Goal: Task Accomplishment & Management: Use online tool/utility

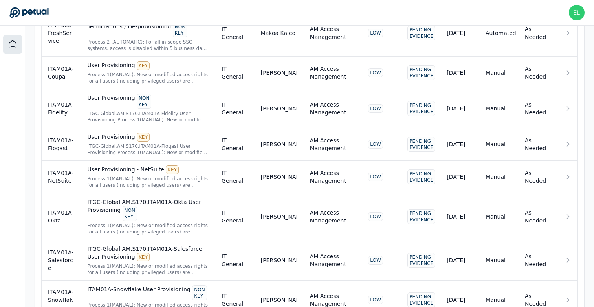
scroll to position [524, 0]
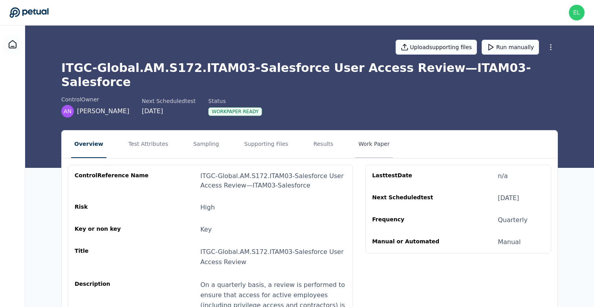
click at [377, 131] on button "Work Paper" at bounding box center [374, 145] width 38 height 28
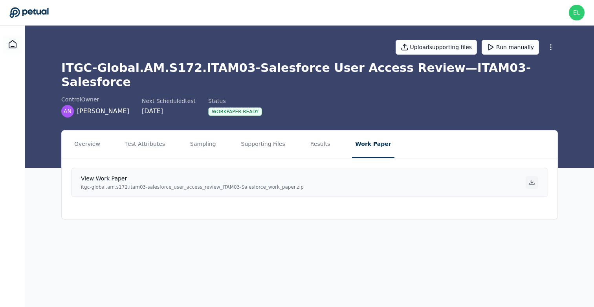
click at [533, 179] on icon at bounding box center [532, 182] width 6 height 6
click at [139, 131] on button "Test Attributes" at bounding box center [145, 145] width 46 height 28
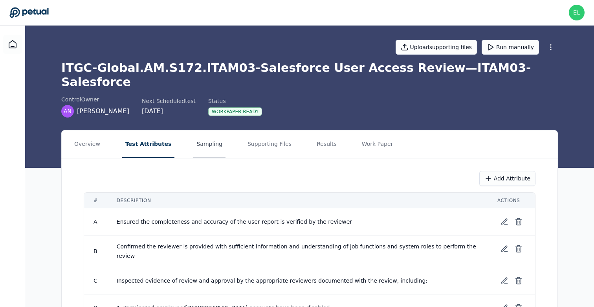
click at [204, 138] on button "Sampling" at bounding box center [209, 145] width 32 height 28
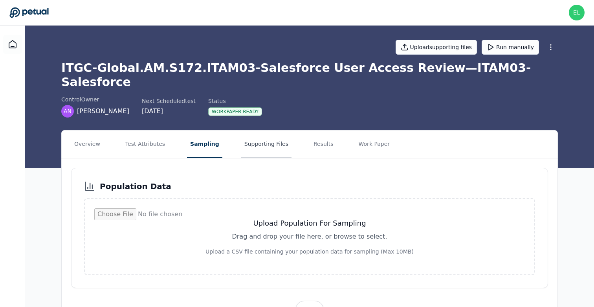
click at [261, 134] on button "Supporting Files" at bounding box center [266, 145] width 50 height 28
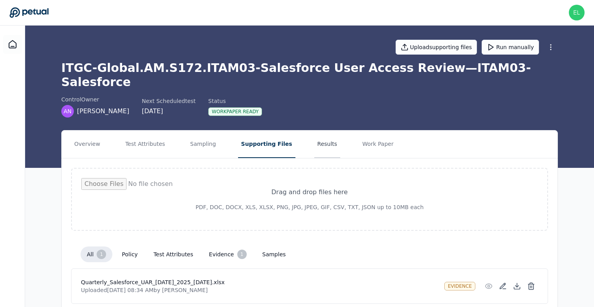
click at [321, 134] on button "Results" at bounding box center [327, 145] width 26 height 28
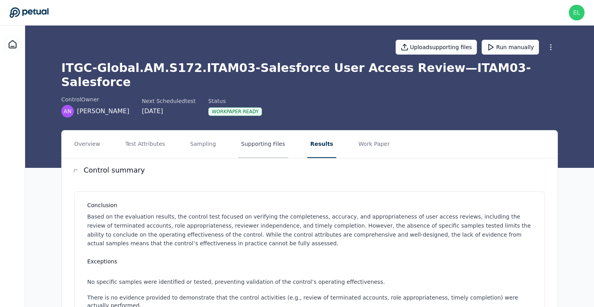
click at [261, 131] on button "Supporting Files" at bounding box center [263, 145] width 50 height 28
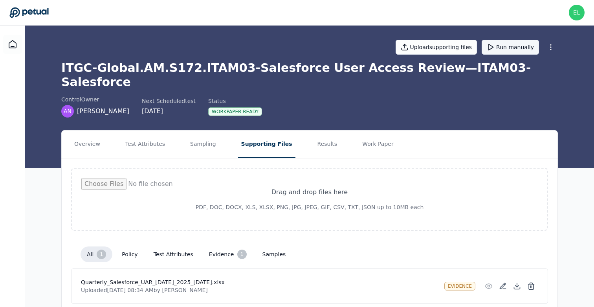
click at [506, 46] on button "Run manually" at bounding box center [510, 47] width 57 height 15
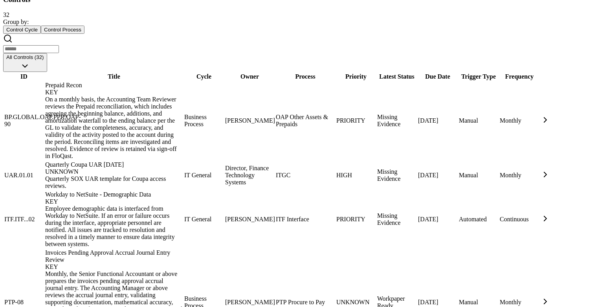
scroll to position [408, 0]
